Goal: Task Accomplishment & Management: Manage account settings

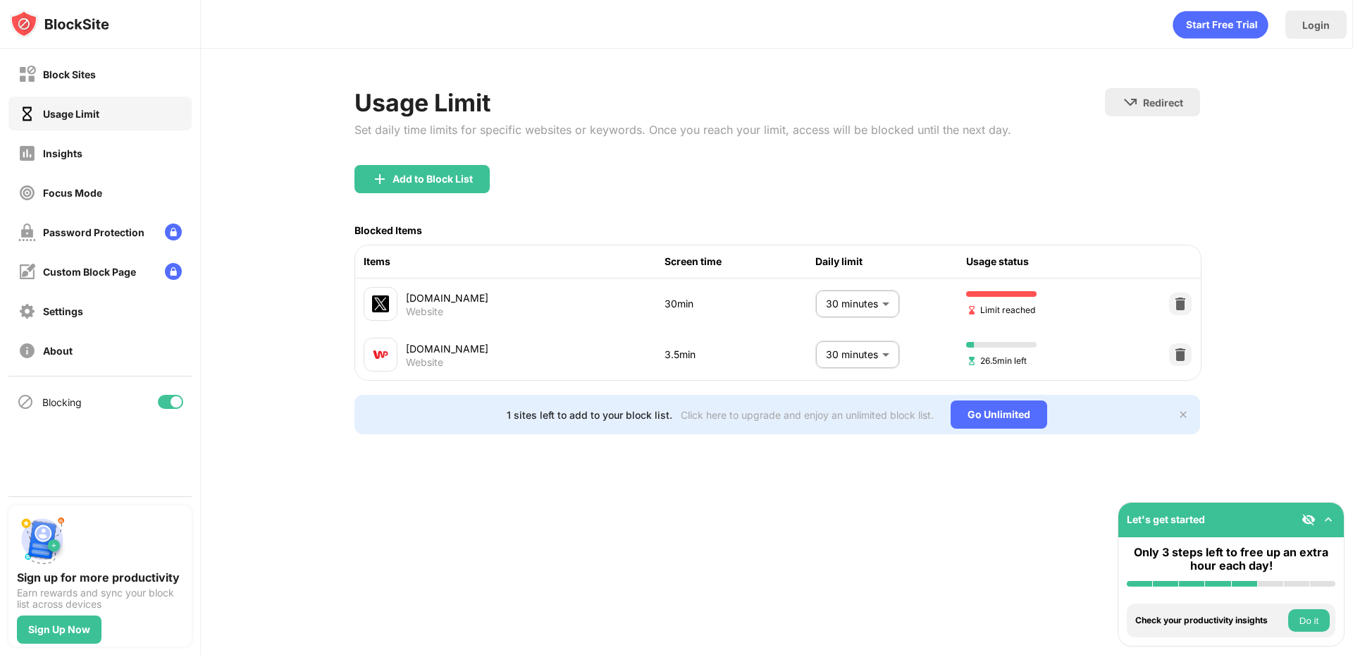
click at [879, 309] on body "Block Sites Usage Limit Insights Focus Mode Password Protection Custom Block Pa…" at bounding box center [676, 327] width 1353 height 655
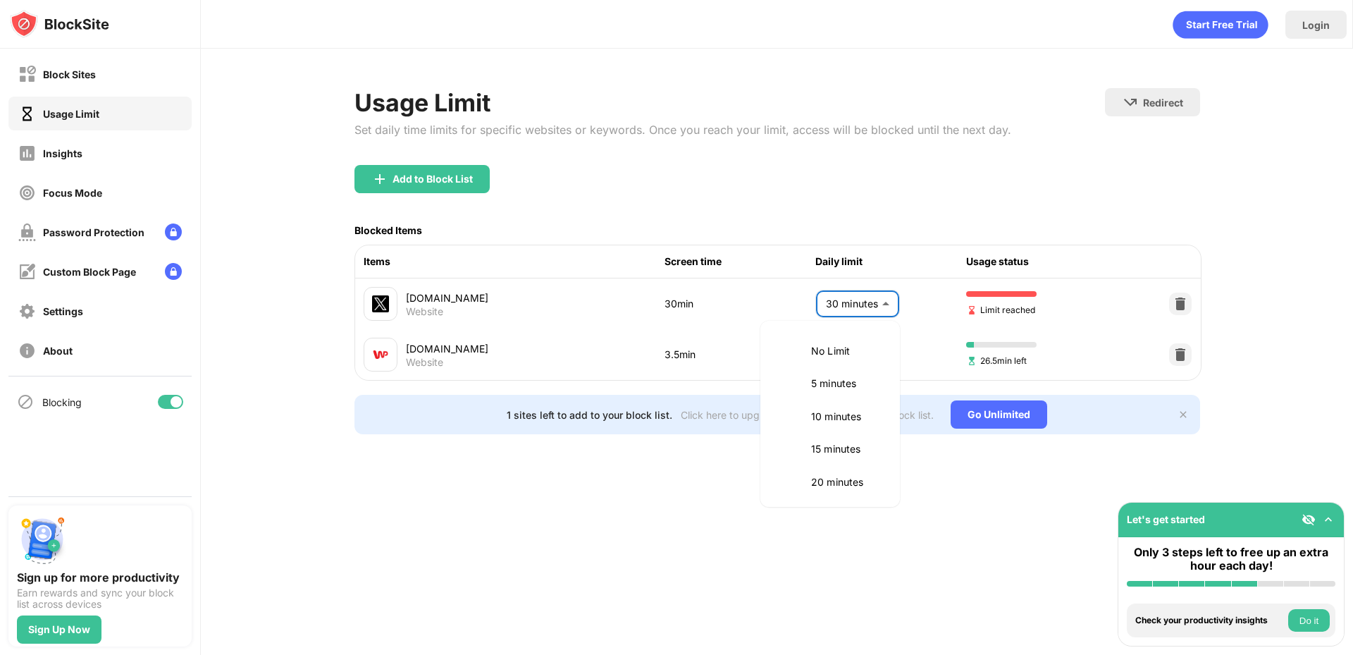
scroll to position [134, 0]
drag, startPoint x: 828, startPoint y: 445, endPoint x: 822, endPoint y: 440, distance: 8.0
click at [827, 445] on p "35 minutes" at bounding box center [847, 446] width 72 height 16
type input "**"
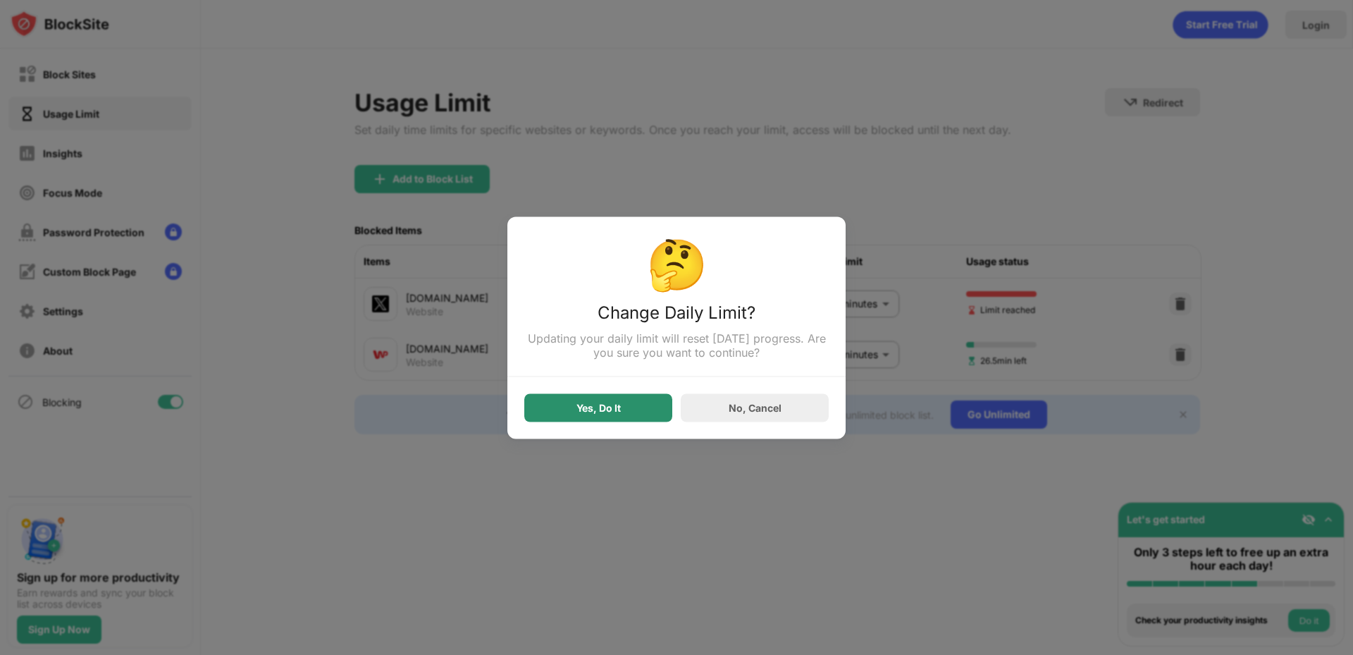
click at [612, 409] on div "Yes, Do It" at bounding box center [598, 407] width 44 height 11
